Goal: Find specific page/section: Find specific page/section

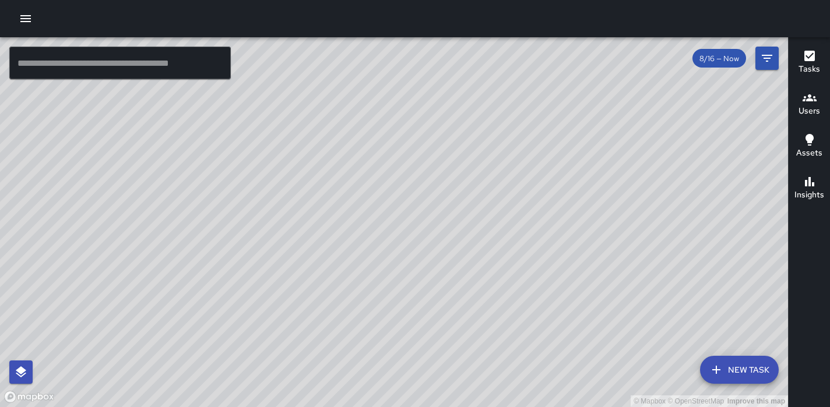
click at [730, 57] on span "8/16 — Now" at bounding box center [720, 59] width 54 height 10
click at [769, 65] on button "Filters" at bounding box center [767, 58] width 23 height 23
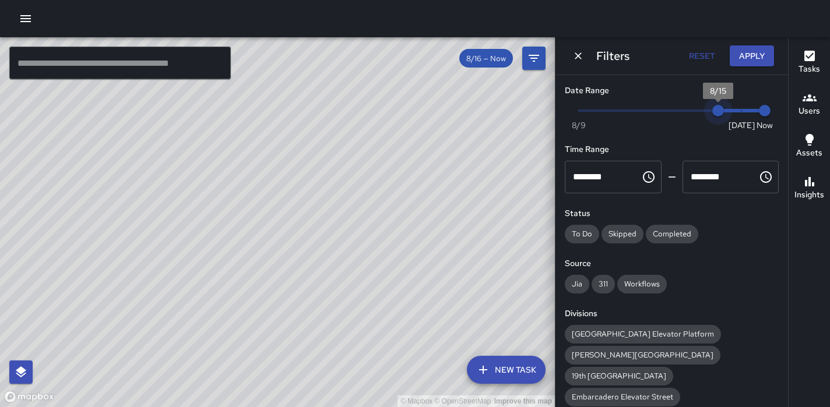
drag, startPoint x: 739, startPoint y: 113, endPoint x: 722, endPoint y: 113, distance: 17.5
click at [722, 113] on span "8/15" at bounding box center [718, 111] width 12 height 12
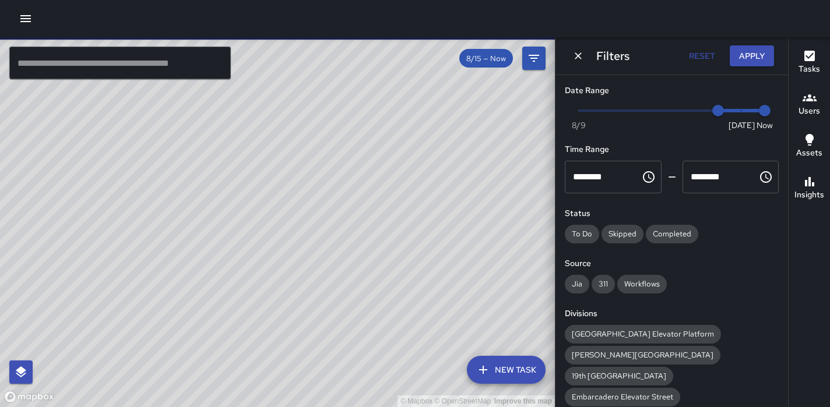
type input "*"
click at [703, 110] on span "Now Today 8/9 8/14 9:56 pm" at bounding box center [672, 110] width 186 height 17
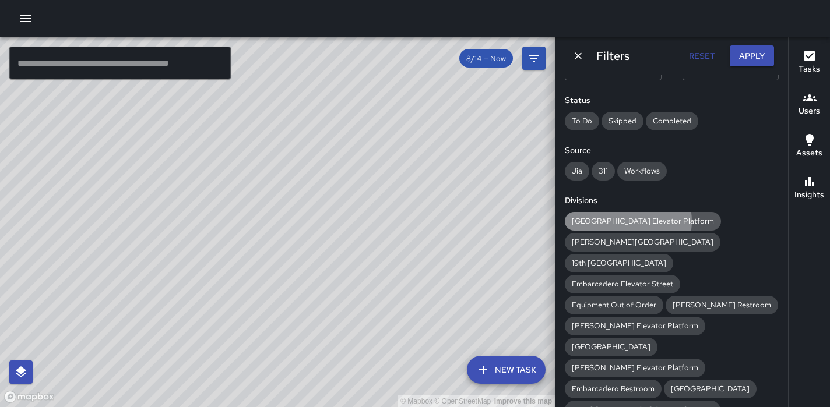
click at [628, 222] on span "[GEOGRAPHIC_DATA] Elevator Platform" at bounding box center [643, 221] width 156 height 10
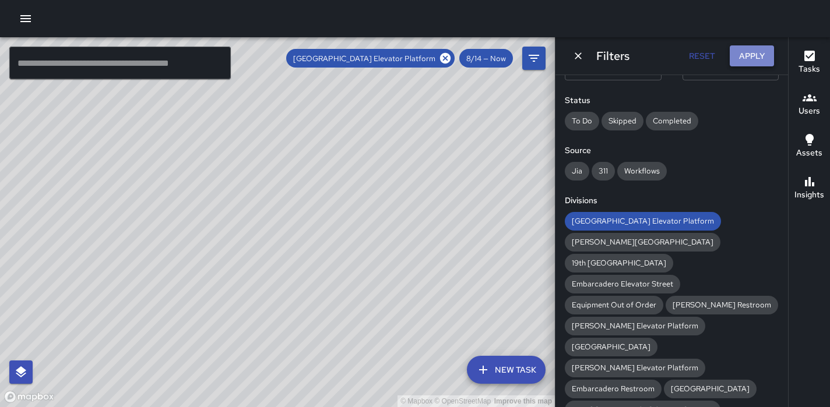
click at [758, 62] on button "Apply" at bounding box center [752, 56] width 44 height 22
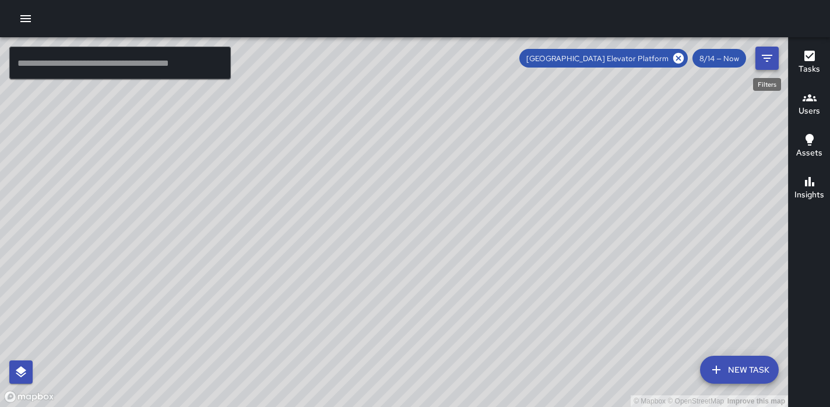
click at [765, 61] on icon "Filters" at bounding box center [767, 58] width 14 height 14
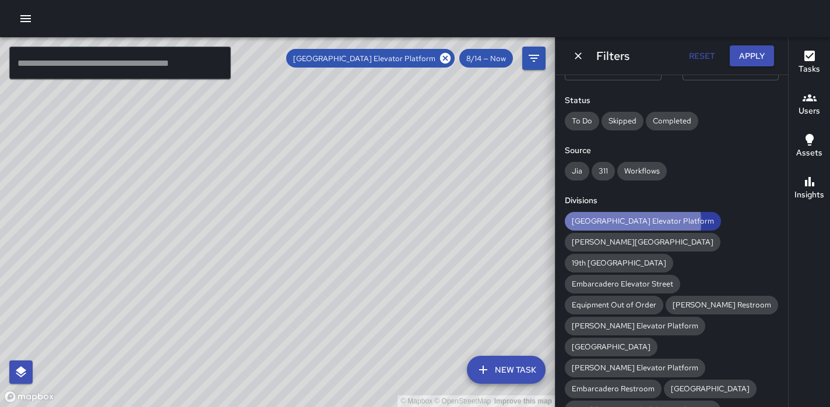
click at [633, 222] on span "[GEOGRAPHIC_DATA] Elevator Platform" at bounding box center [643, 221] width 156 height 10
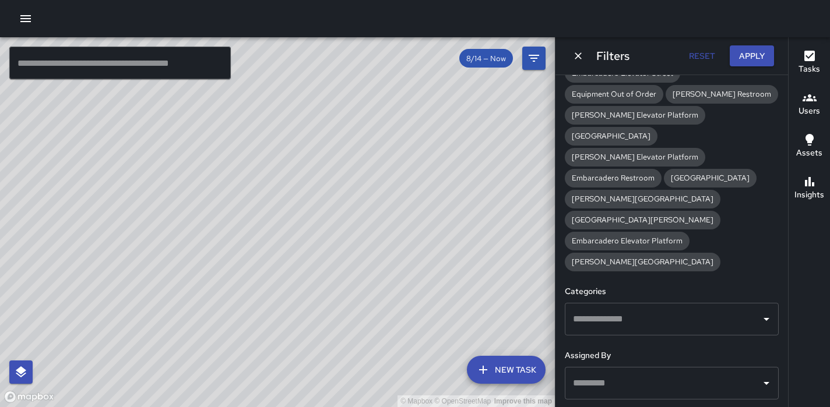
scroll to position [323, 0]
click at [767, 314] on icon "Open" at bounding box center [767, 321] width 14 height 14
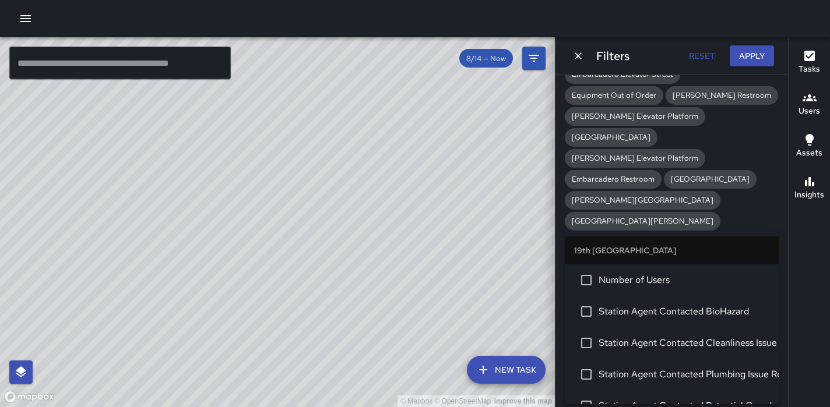
click at [766, 314] on icon "Close" at bounding box center [767, 321] width 14 height 14
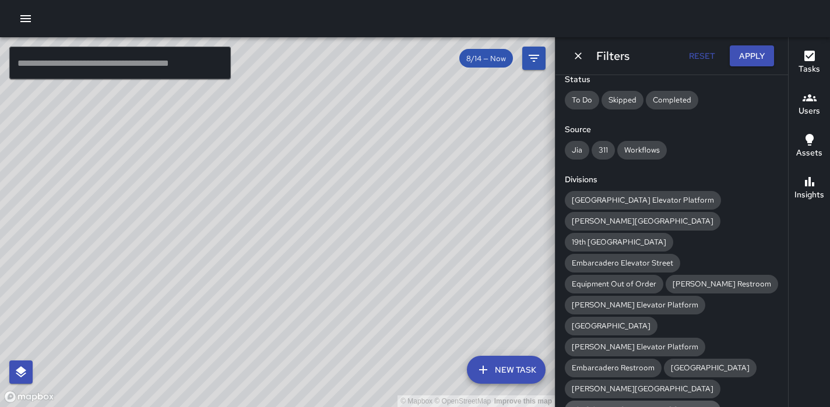
scroll to position [131, 0]
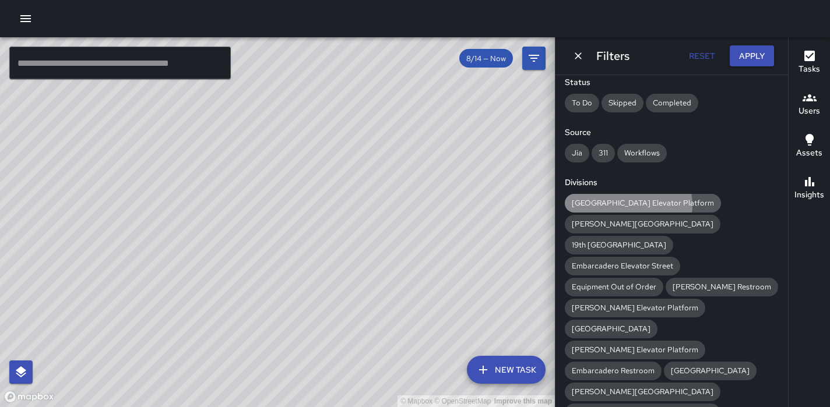
click at [628, 206] on span "[GEOGRAPHIC_DATA] Elevator Platform" at bounding box center [643, 203] width 156 height 10
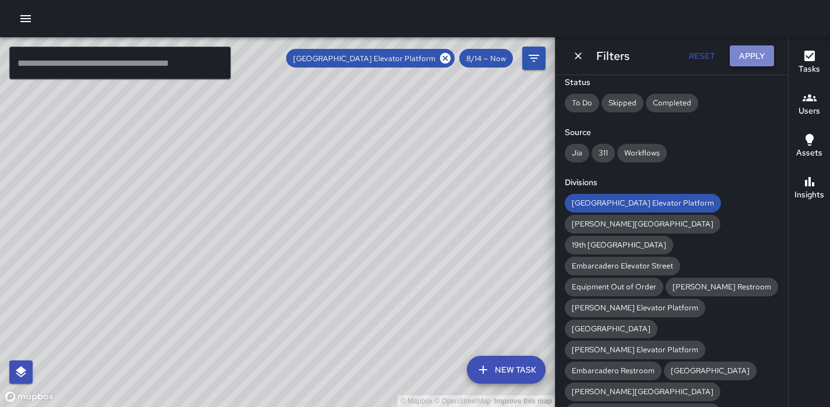
click at [752, 57] on button "Apply" at bounding box center [752, 56] width 44 height 22
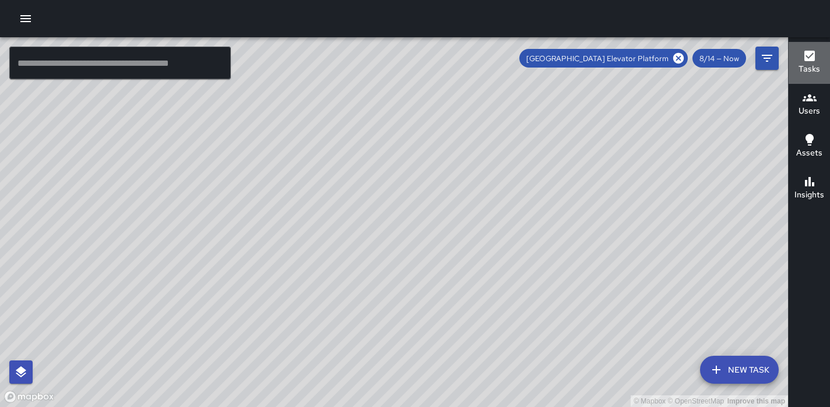
click at [810, 67] on h6 "Tasks" at bounding box center [810, 69] width 22 height 13
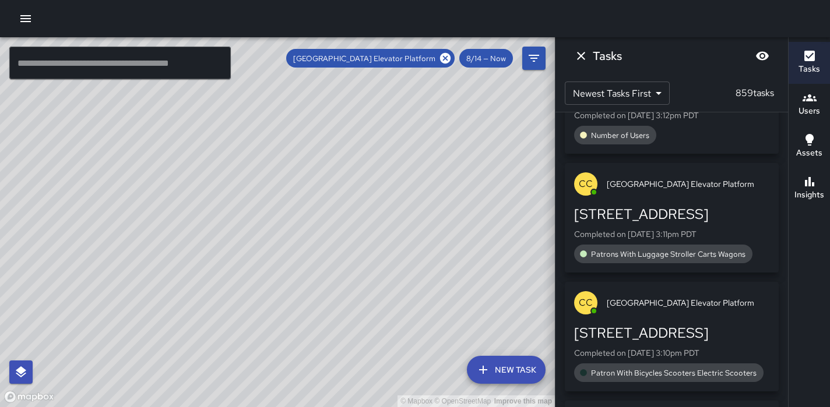
scroll to position [40546, 0]
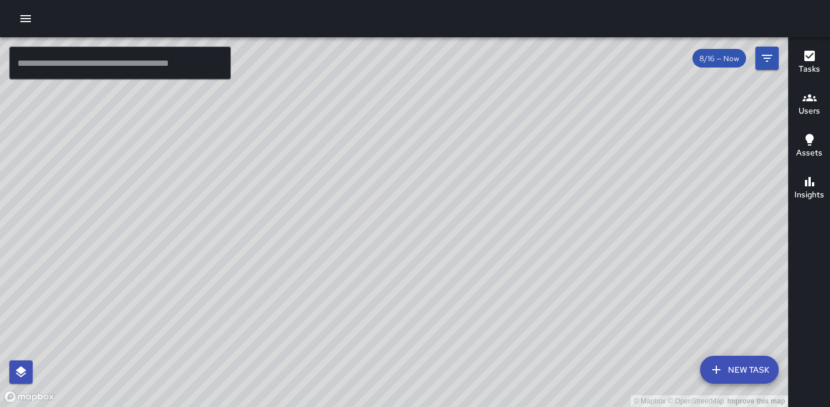
click at [714, 63] on span "8/16 — Now" at bounding box center [720, 59] width 54 height 10
click at [773, 65] on icon "Filters" at bounding box center [767, 58] width 14 height 14
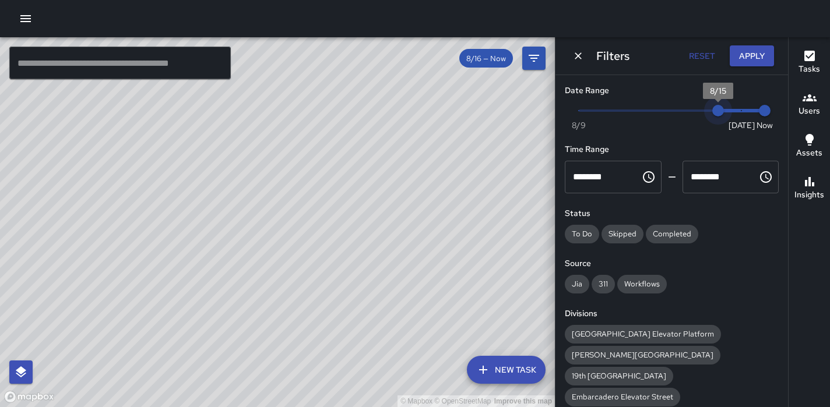
click at [708, 110] on span "Now Today 8/9 8/15 10:01 pm" at bounding box center [672, 110] width 186 height 17
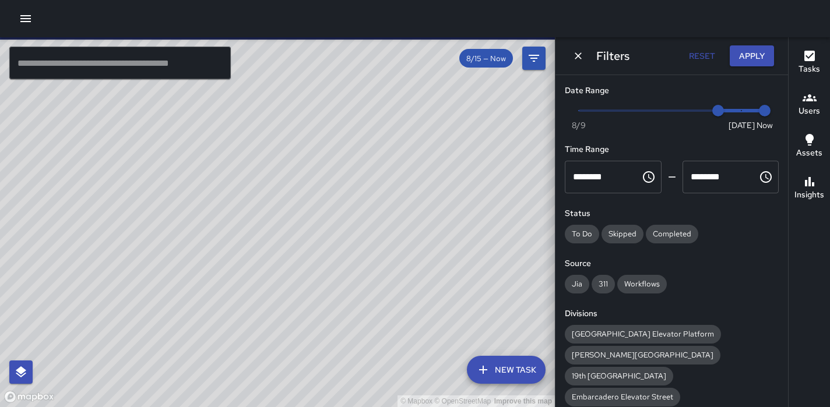
click at [698, 108] on span "Now Today 8/9 8/15 10:01 pm" at bounding box center [672, 110] width 186 height 17
type input "*"
click at [714, 110] on span "Now Today 8/9 8/15 10:01 pm" at bounding box center [672, 110] width 186 height 17
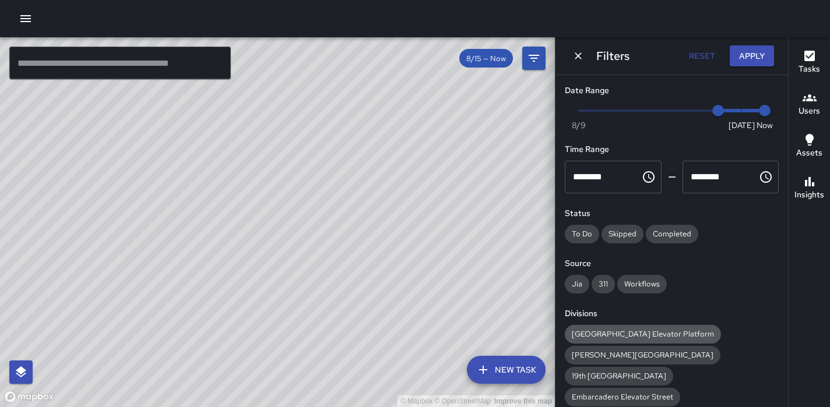
click at [610, 333] on span "[GEOGRAPHIC_DATA] Elevator Platform" at bounding box center [643, 334] width 156 height 10
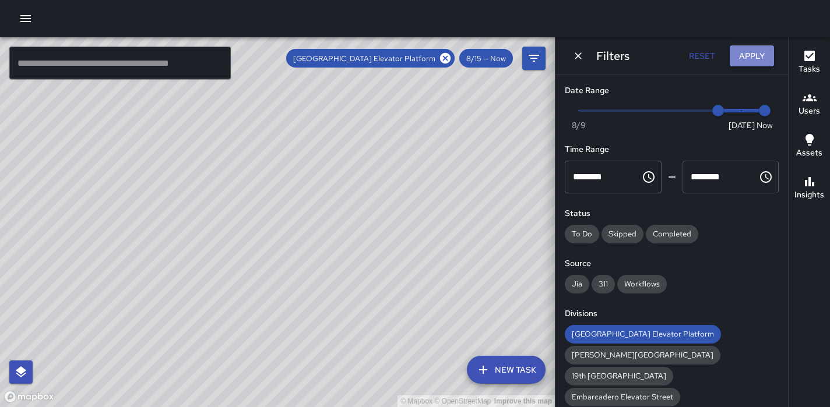
click at [746, 56] on button "Apply" at bounding box center [752, 56] width 44 height 22
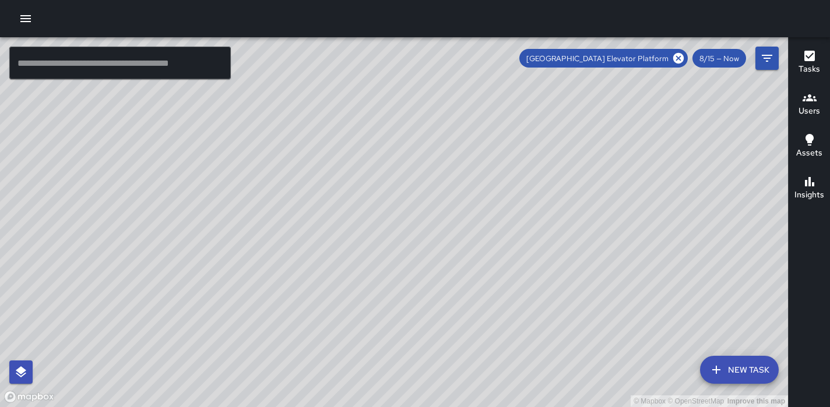
click at [814, 55] on icon "button" at bounding box center [809, 56] width 10 height 10
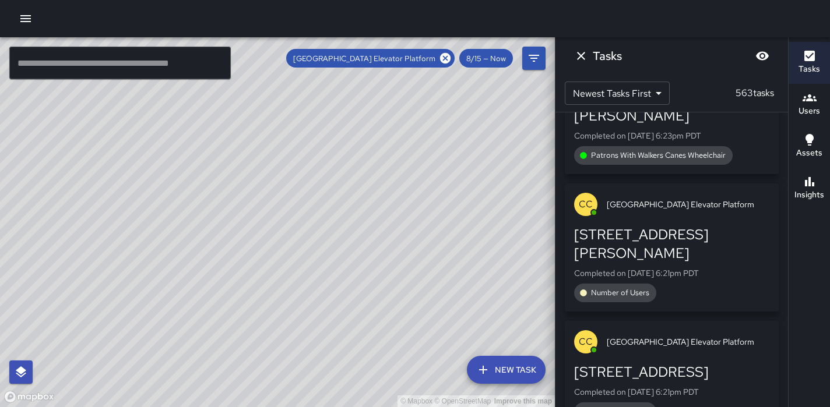
scroll to position [32344, 0]
click at [579, 57] on icon "Dismiss" at bounding box center [581, 56] width 8 height 8
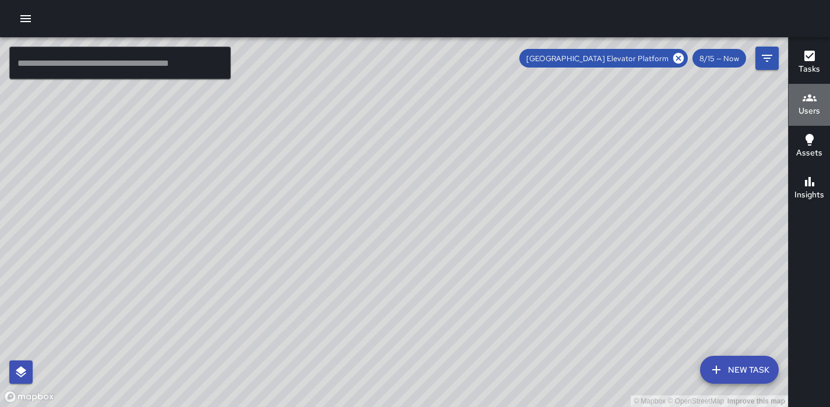
click at [804, 110] on h6 "Users" at bounding box center [810, 111] width 22 height 13
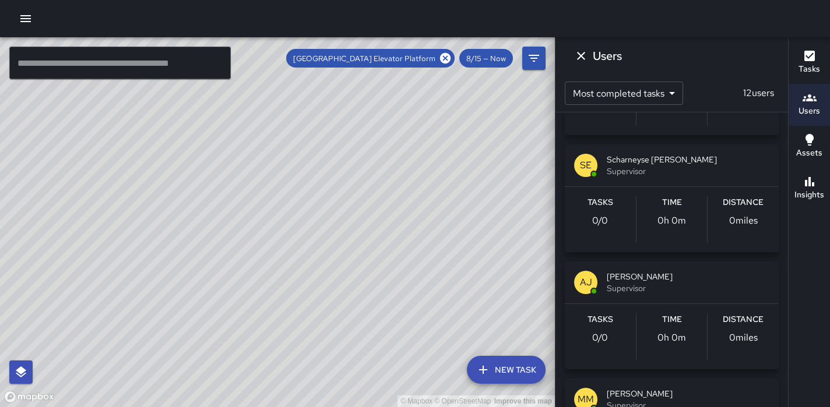
scroll to position [0, 0]
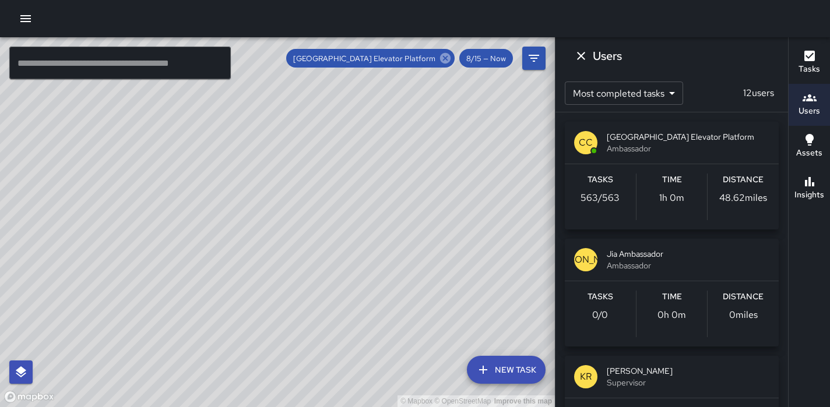
click at [446, 61] on icon at bounding box center [445, 58] width 10 height 10
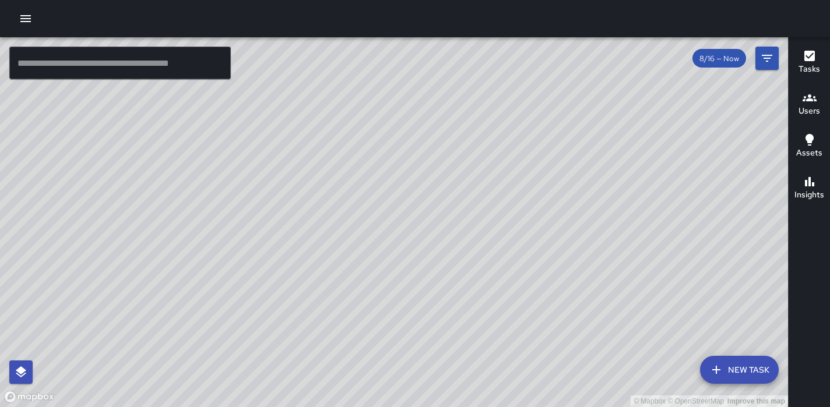
click at [809, 111] on h6 "Users" at bounding box center [810, 111] width 22 height 13
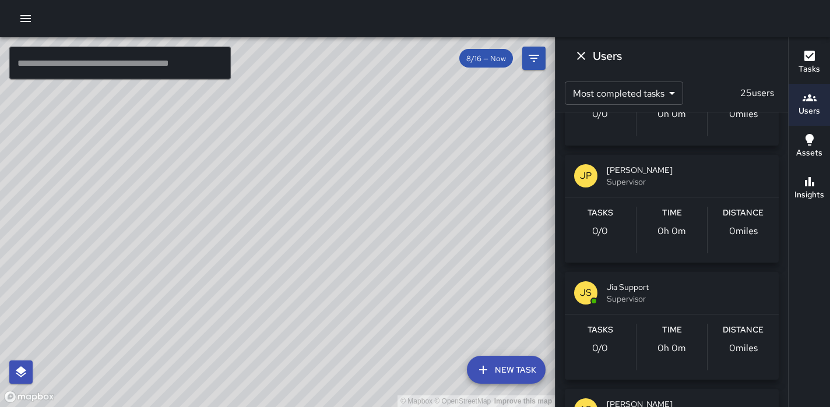
scroll to position [2469, 0]
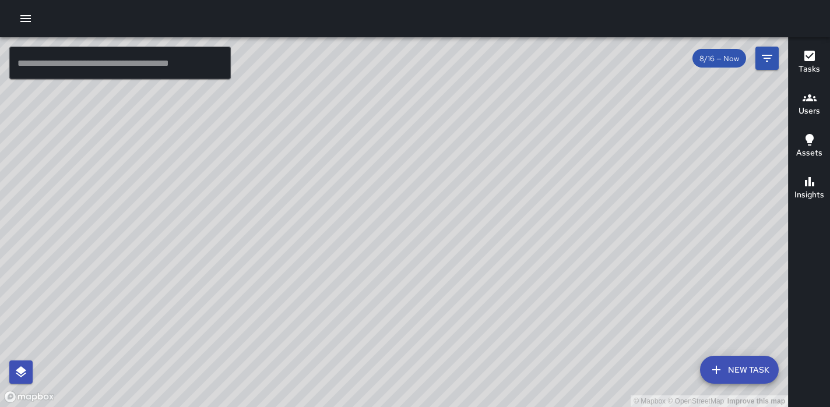
click at [810, 115] on h6 "Users" at bounding box center [810, 111] width 22 height 13
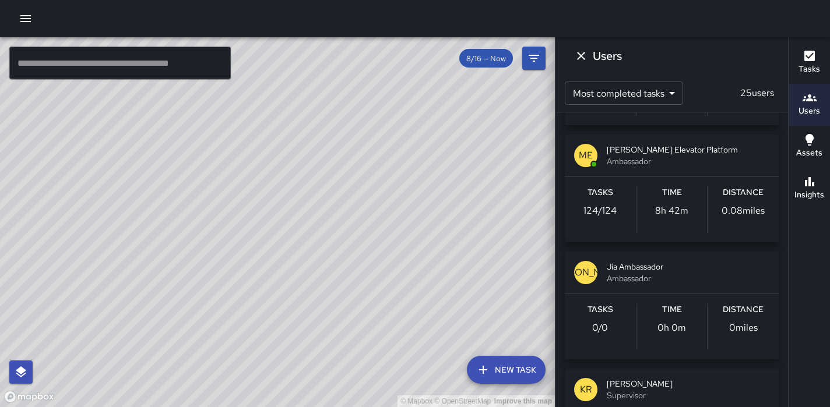
scroll to position [1513, 0]
